Goal: Task Accomplishment & Management: Complete application form

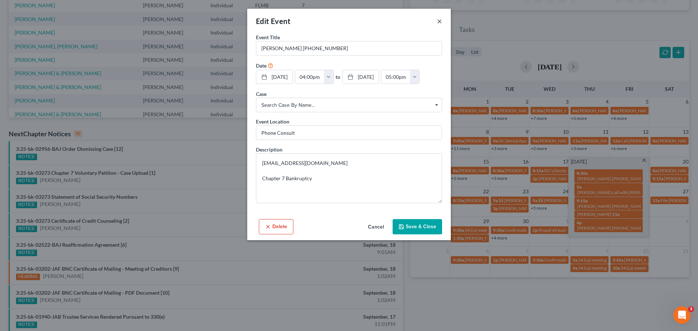
click at [441, 19] on button "×" at bounding box center [439, 21] width 5 height 9
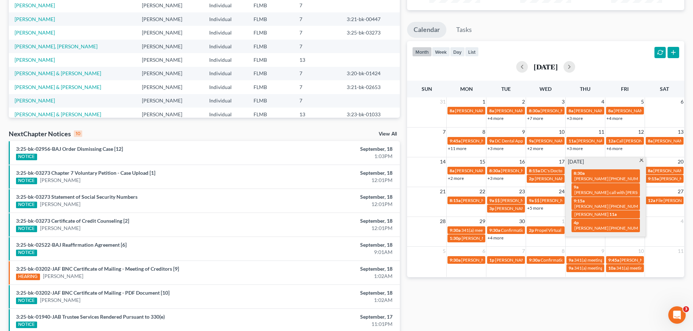
click at [543, 32] on ul "Calendar Tasks" at bounding box center [545, 31] width 277 height 19
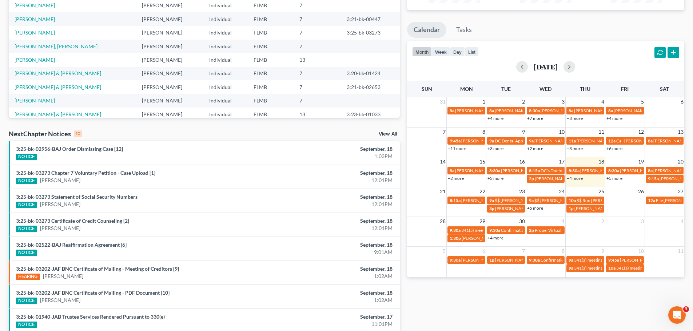
click at [530, 208] on link "+5 more" at bounding box center [535, 208] width 16 height 5
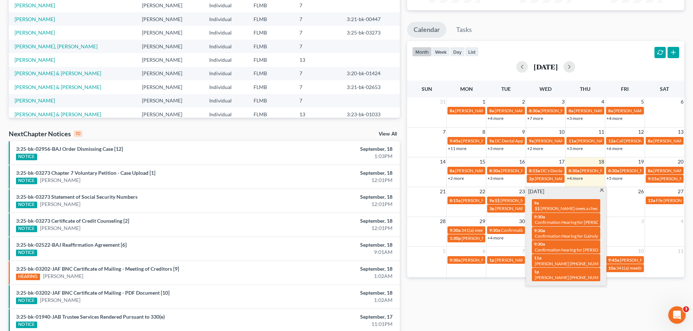
click at [549, 298] on div "Monthly Progress Bankruptcy Bankruptcy [DATE] [DATE] [DATE] [DATE] [DATE] [DATE…" at bounding box center [545, 160] width 284 height 463
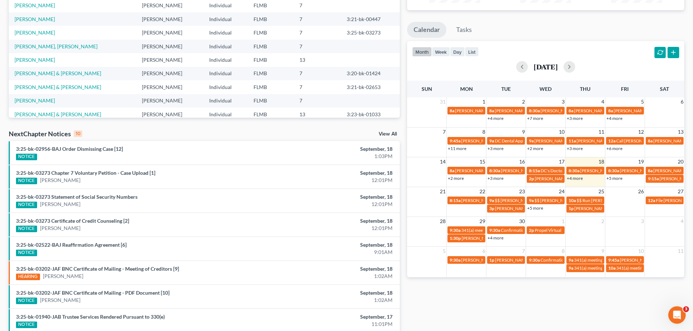
click at [539, 208] on link "+5 more" at bounding box center [535, 208] width 16 height 5
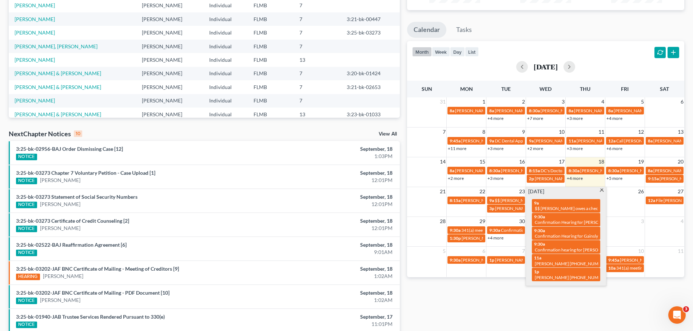
click at [553, 296] on div "Monthly Progress Bankruptcy Bankruptcy [DATE] [DATE] [DATE] [DATE] [DATE] [DATE…" at bounding box center [545, 160] width 284 height 463
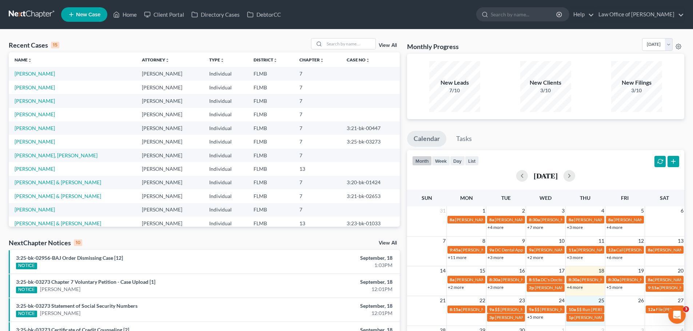
click at [586, 301] on td "25" at bounding box center [585, 300] width 40 height 9
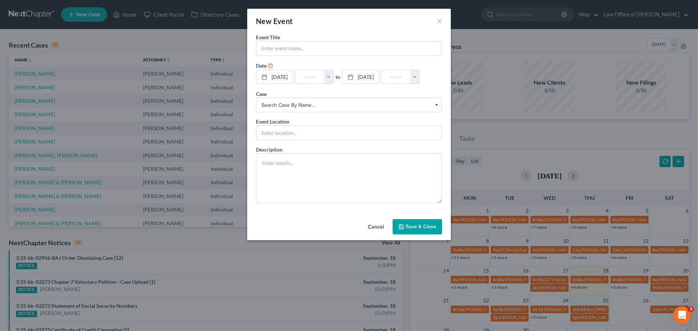
click at [504, 116] on div "New Event × Event Title * Date [DATE] close Date [DATE] Time 12:00 AM chevron_l…" at bounding box center [349, 165] width 698 height 331
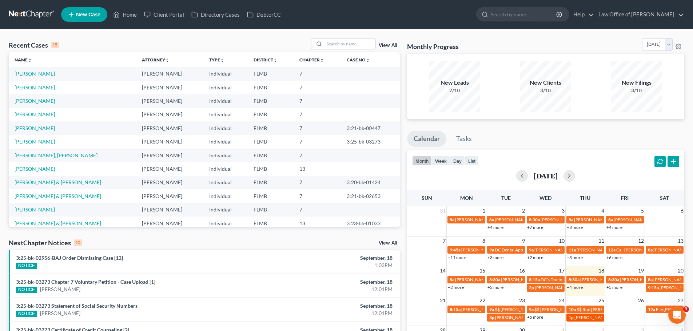
click at [595, 317] on span "[PERSON_NAME] [PHONE_NUMBER]" at bounding box center [610, 317] width 73 height 5
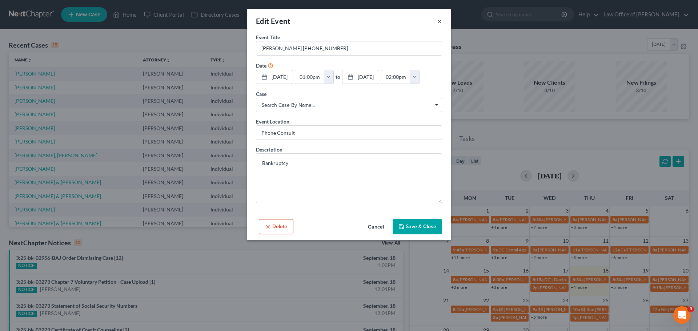
click at [439, 22] on button "×" at bounding box center [439, 21] width 5 height 9
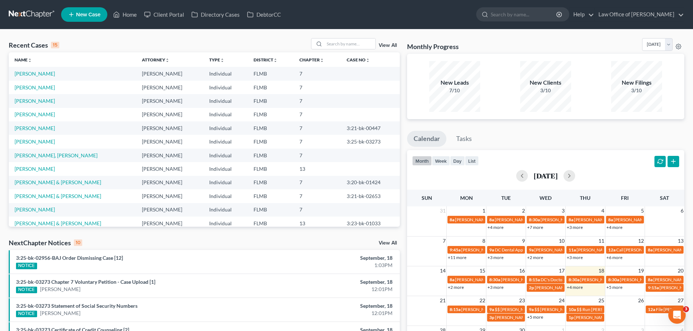
click at [590, 301] on td "25" at bounding box center [585, 300] width 40 height 9
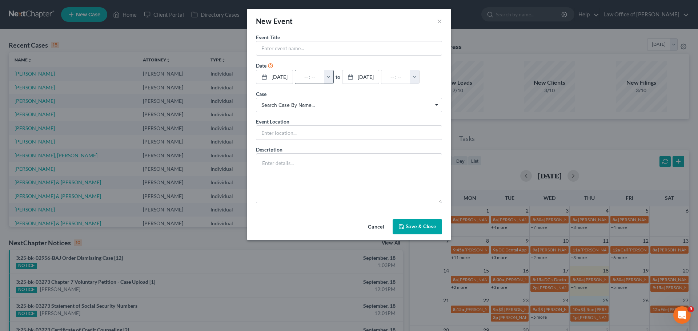
click at [334, 76] on button "button" at bounding box center [328, 77] width 9 height 14
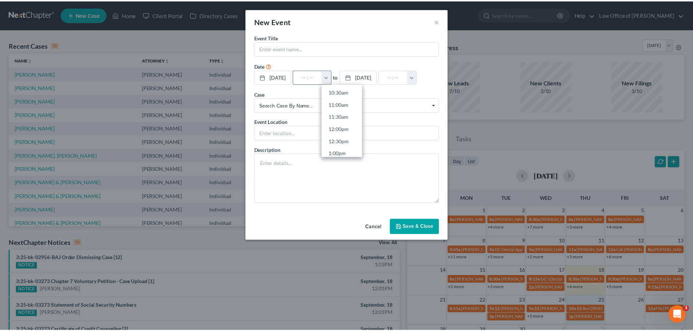
scroll to position [364, 0]
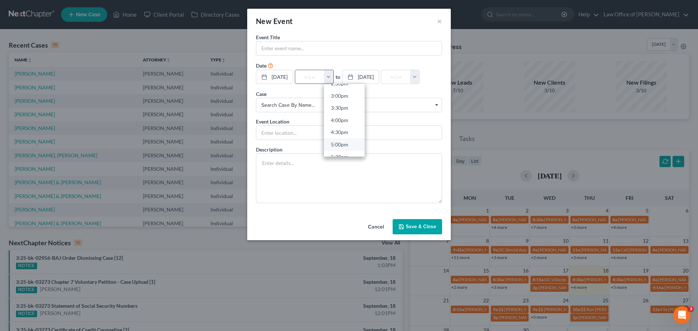
click at [355, 146] on link "5:00pm" at bounding box center [344, 145] width 41 height 12
type input "5:00pm"
type input "06:00pm"
click at [306, 48] on input "text" at bounding box center [349, 48] width 186 height 14
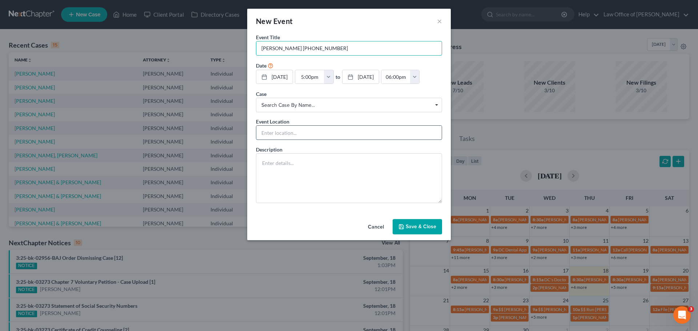
type input "[PERSON_NAME] [PHONE_NUMBER]"
click at [339, 126] on input "text" at bounding box center [349, 133] width 186 height 14
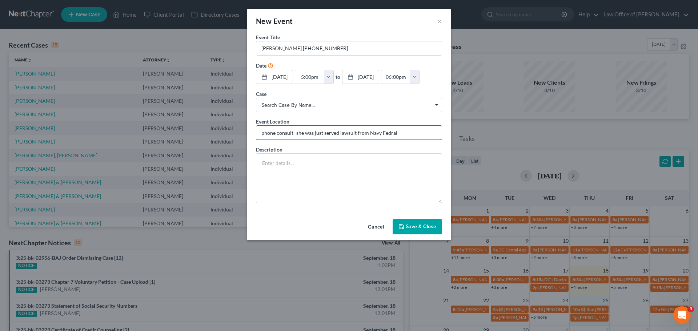
type input "phone consult- she was just served lawsuit from Navy Fedral"
drag, startPoint x: 409, startPoint y: 140, endPoint x: 219, endPoint y: 114, distance: 191.3
click at [219, 114] on div "New Event × Event Title * [PERSON_NAME] [PHONE_NUMBER] Date [DATE] close Date […" at bounding box center [349, 165] width 698 height 331
click at [413, 133] on input "phone consult- she was just served lawsuit from Navy Fedral" at bounding box center [349, 133] width 186 height 14
drag, startPoint x: 414, startPoint y: 136, endPoint x: 252, endPoint y: 124, distance: 161.6
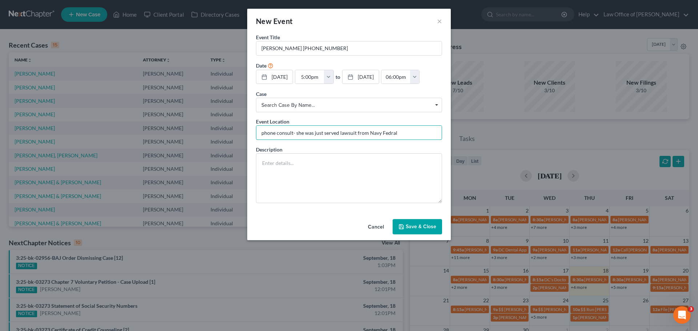
click at [252, 124] on div "Event Title * [PERSON_NAME] [PHONE_NUMBER] Date [DATE] close Date [DATE] Time 1…" at bounding box center [349, 124] width 204 height 183
click at [340, 170] on textarea at bounding box center [349, 179] width 186 height 50
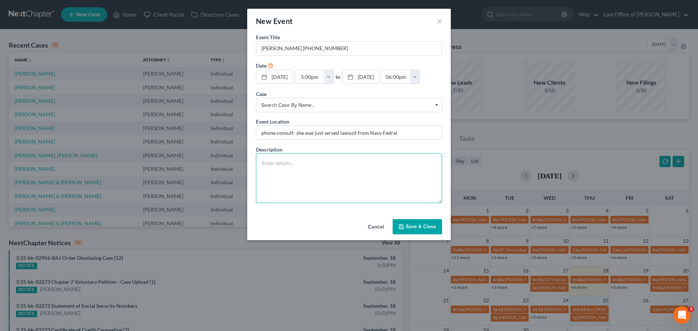
paste textarea "phone consult- she was just served lawsuit from Navy Fedral"
type textarea "phone consult- she was just served lawsuit from Navy Fedral"
click at [417, 228] on button "Save & Close" at bounding box center [417, 226] width 49 height 15
